Goal: Information Seeking & Learning: Check status

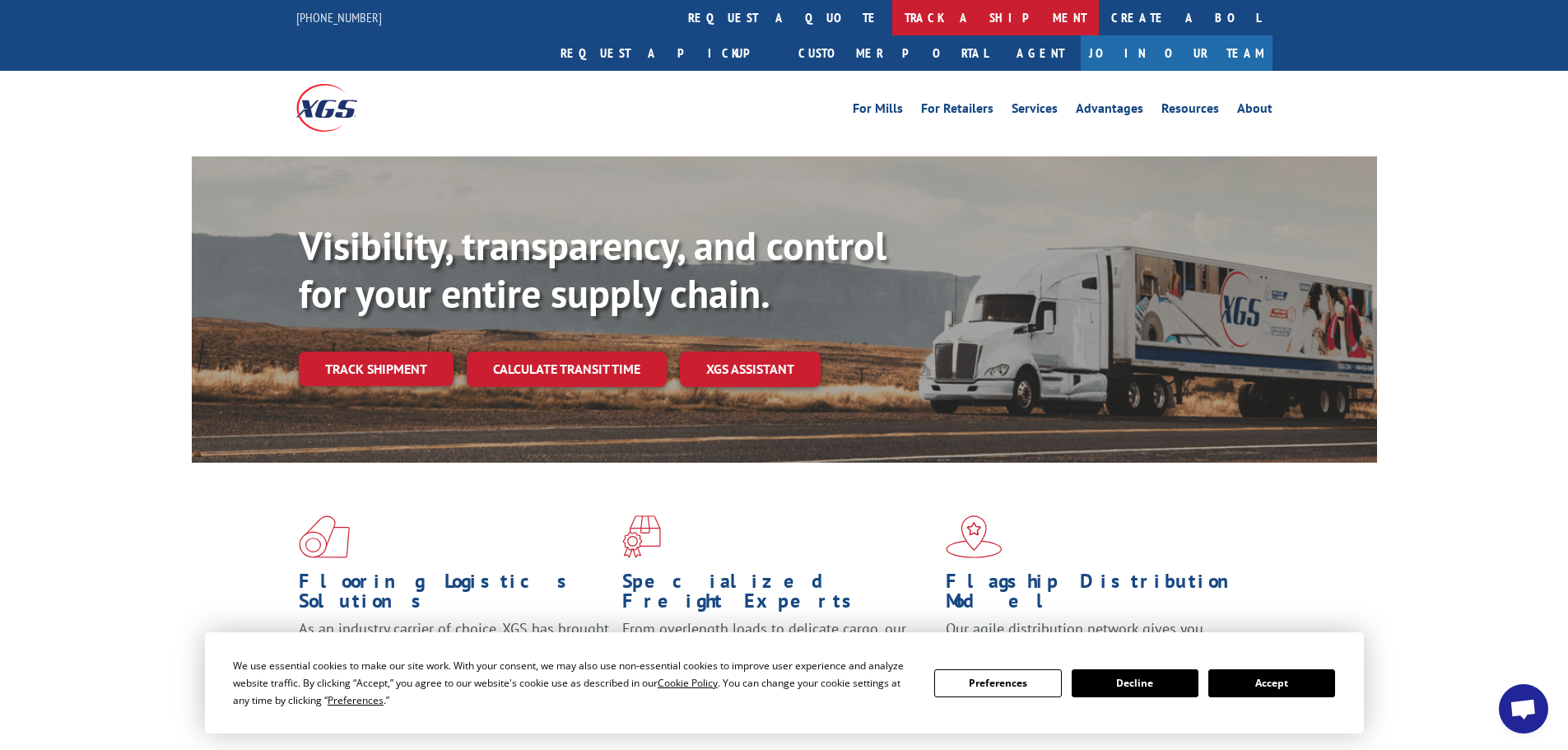
click at [892, 20] on link "track a shipment" at bounding box center [996, 17] width 207 height 35
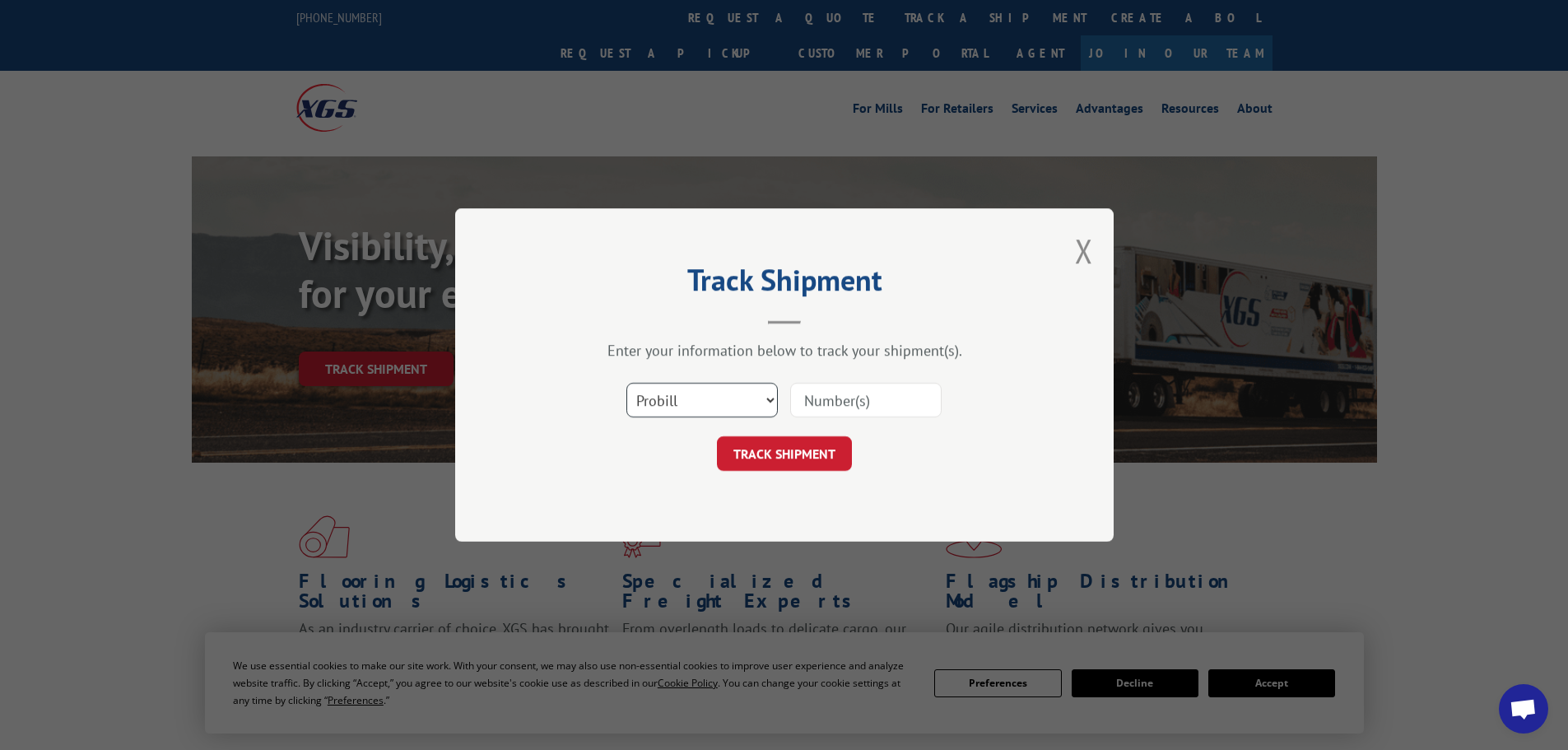
click at [674, 394] on select "Select category... Probill BOL PO" at bounding box center [702, 400] width 151 height 34
select select "po"
click at [627, 383] on select "Select category... Probill BOL PO" at bounding box center [702, 400] width 151 height 34
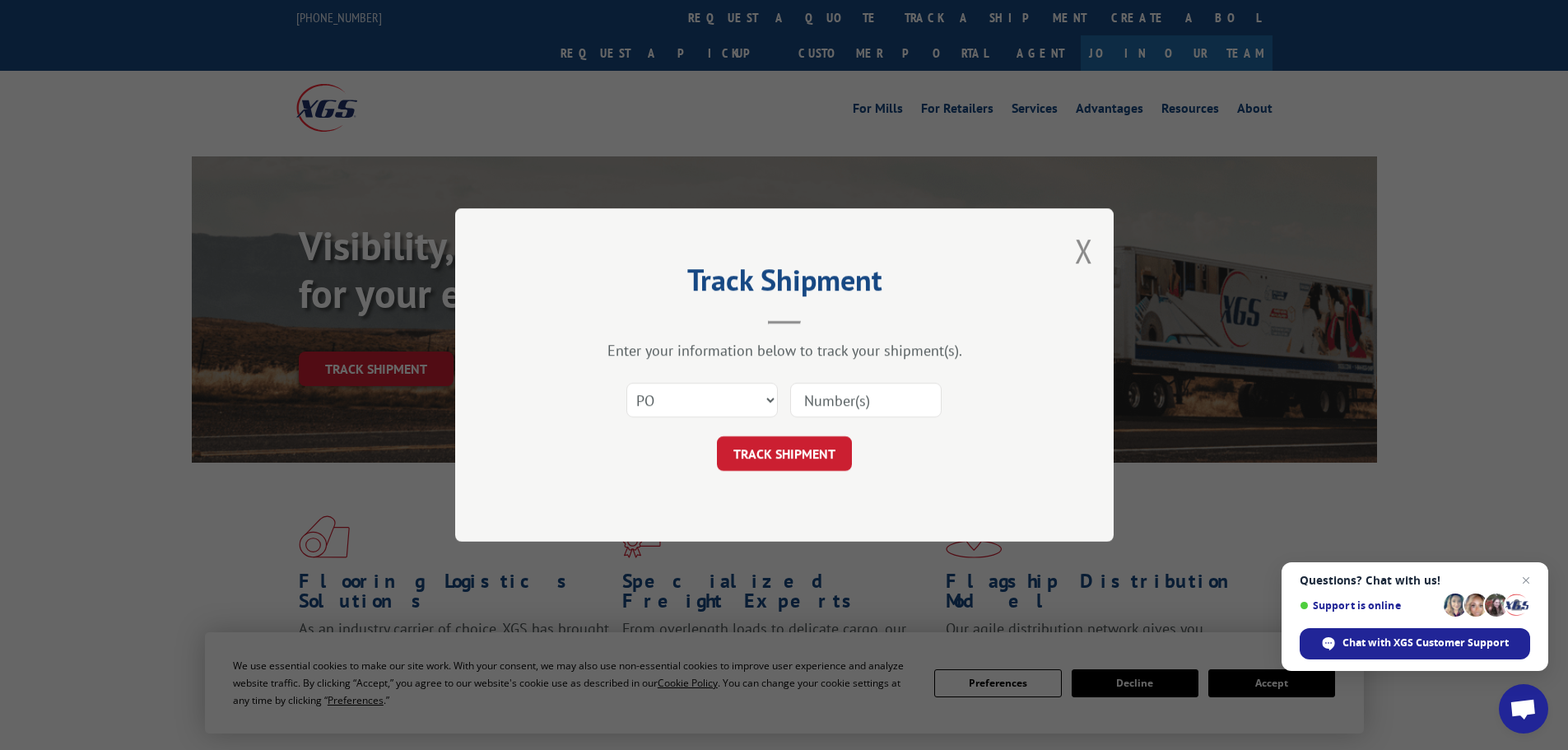
click at [820, 404] on input at bounding box center [865, 400] width 151 height 34
paste input "13492878"
type input "13492878"
click at [809, 455] on button "TRACK SHIPMENT" at bounding box center [784, 453] width 135 height 34
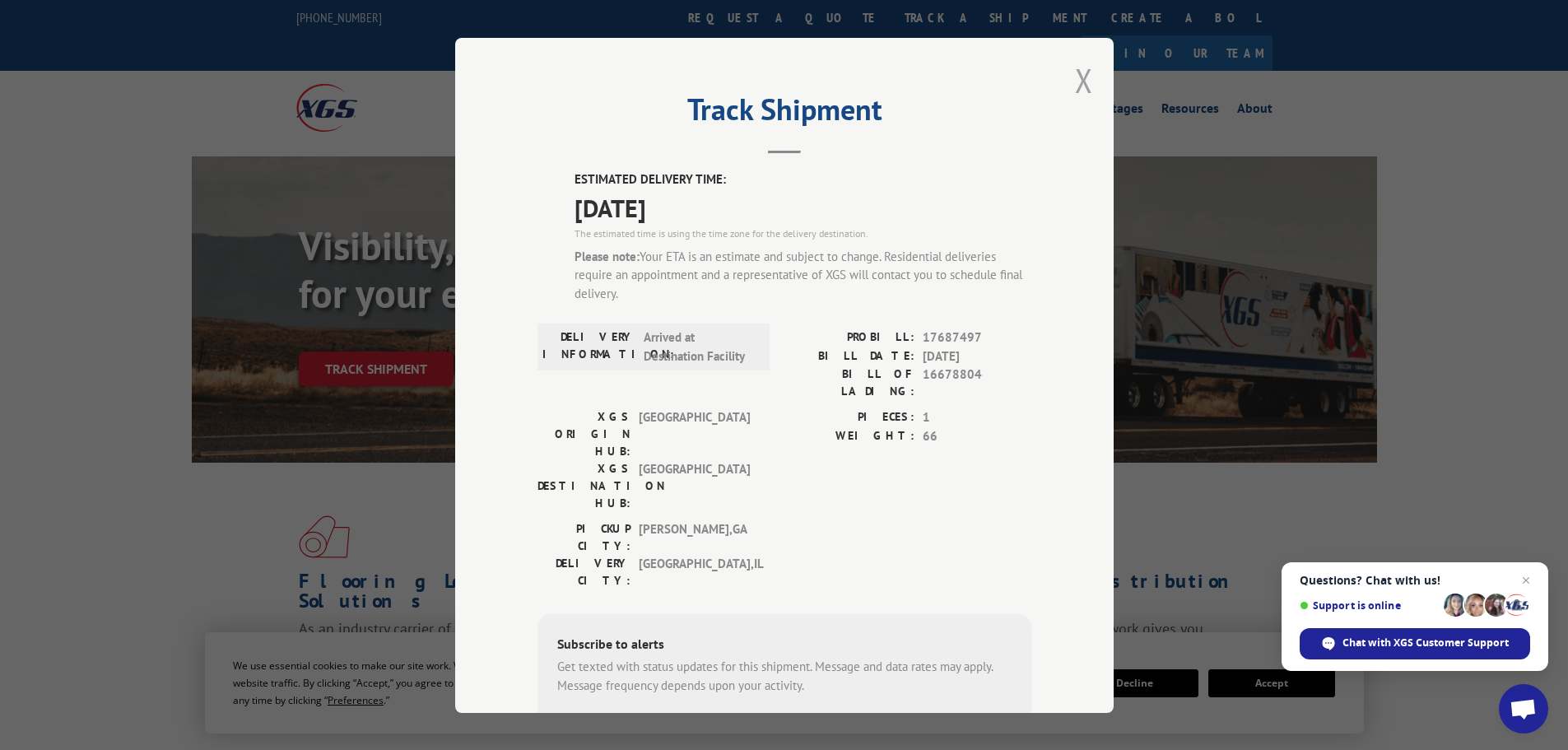
click at [1077, 82] on button "Close modal" at bounding box center [1084, 80] width 18 height 44
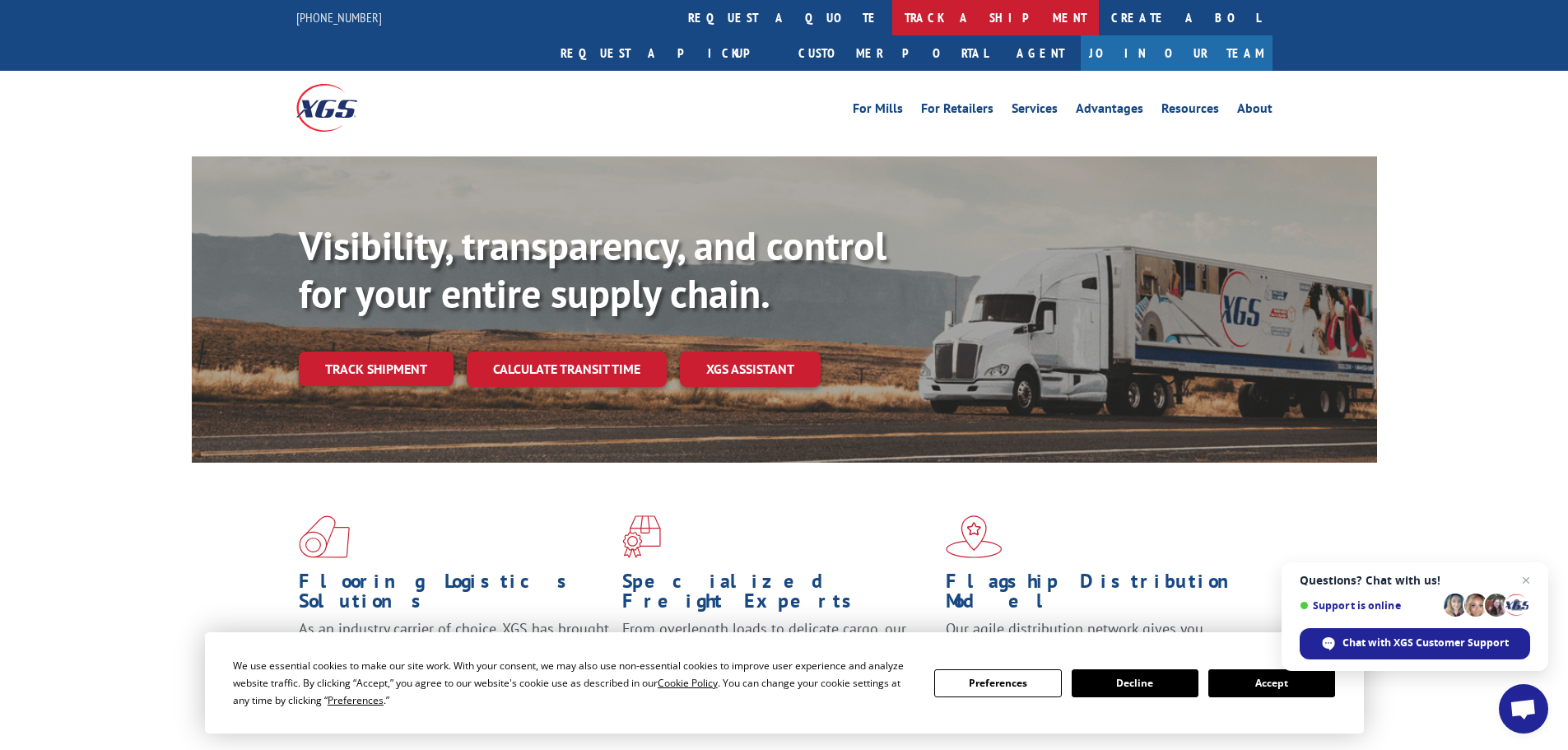
click at [892, 15] on link "track a shipment" at bounding box center [996, 17] width 207 height 35
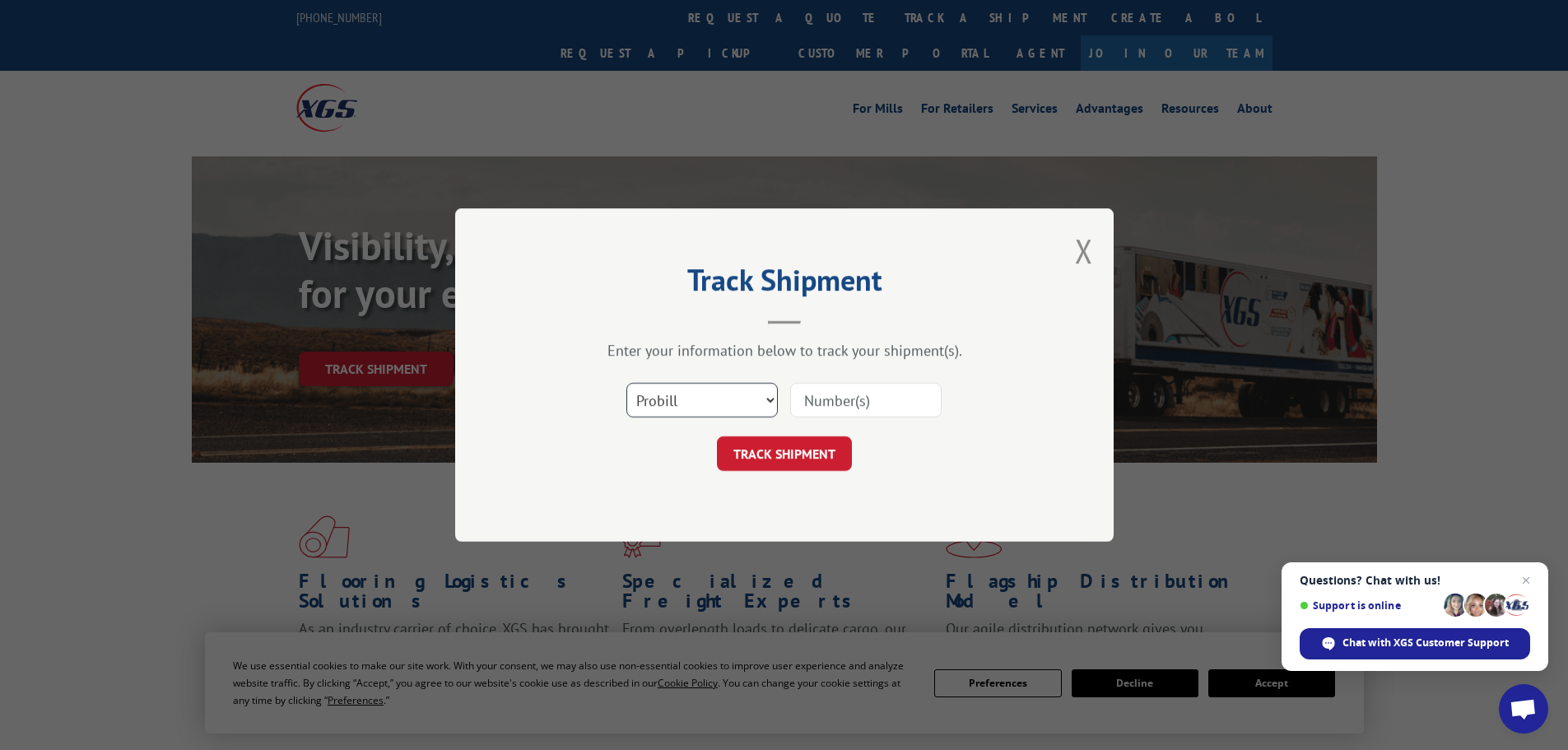
click at [661, 402] on select "Select category... Probill BOL PO" at bounding box center [702, 400] width 151 height 34
select select "po"
click at [627, 383] on select "Select category... Probill BOL PO" at bounding box center [702, 400] width 151 height 34
click at [839, 395] on input at bounding box center [865, 400] width 151 height 34
paste input "13505695"
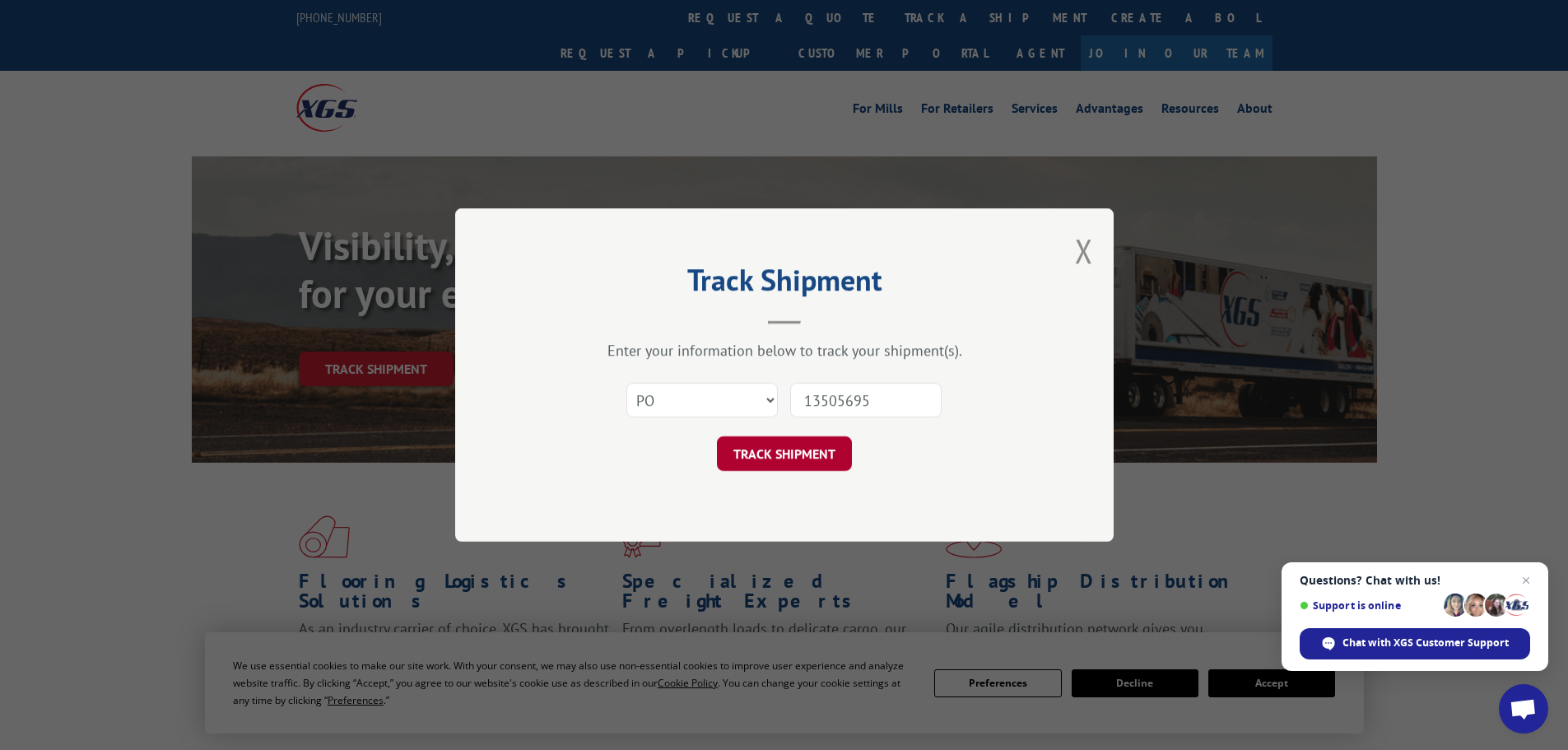
type input "13505695"
click at [776, 451] on button "TRACK SHIPMENT" at bounding box center [784, 453] width 135 height 34
